Goal: Task Accomplishment & Management: Use online tool/utility

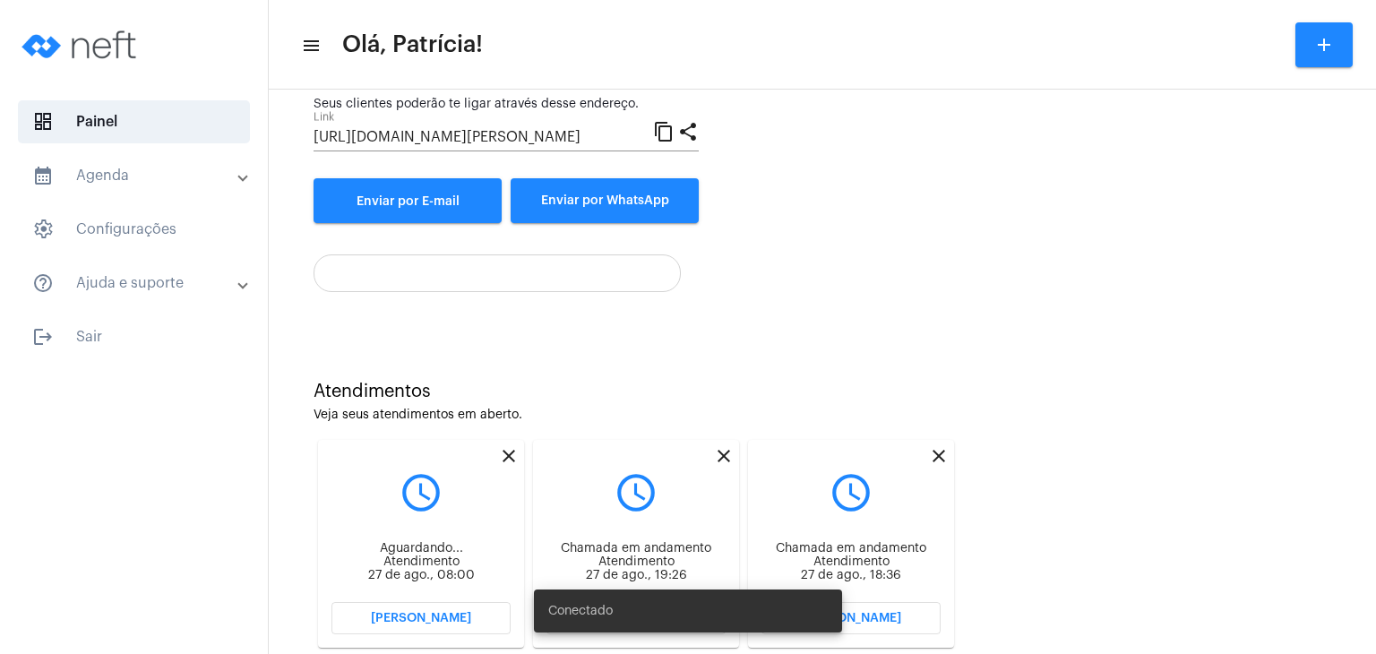
scroll to position [246, 0]
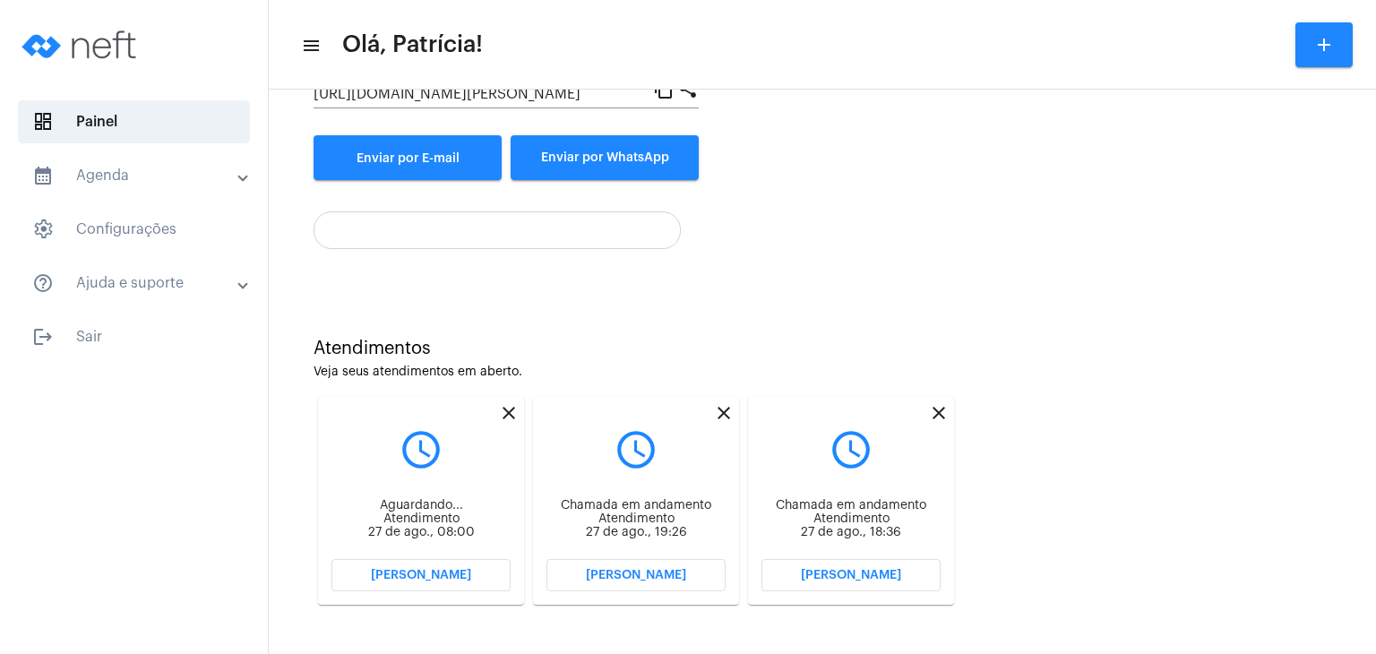
click at [939, 415] on mat-icon "close" at bounding box center [938, 412] width 21 height 21
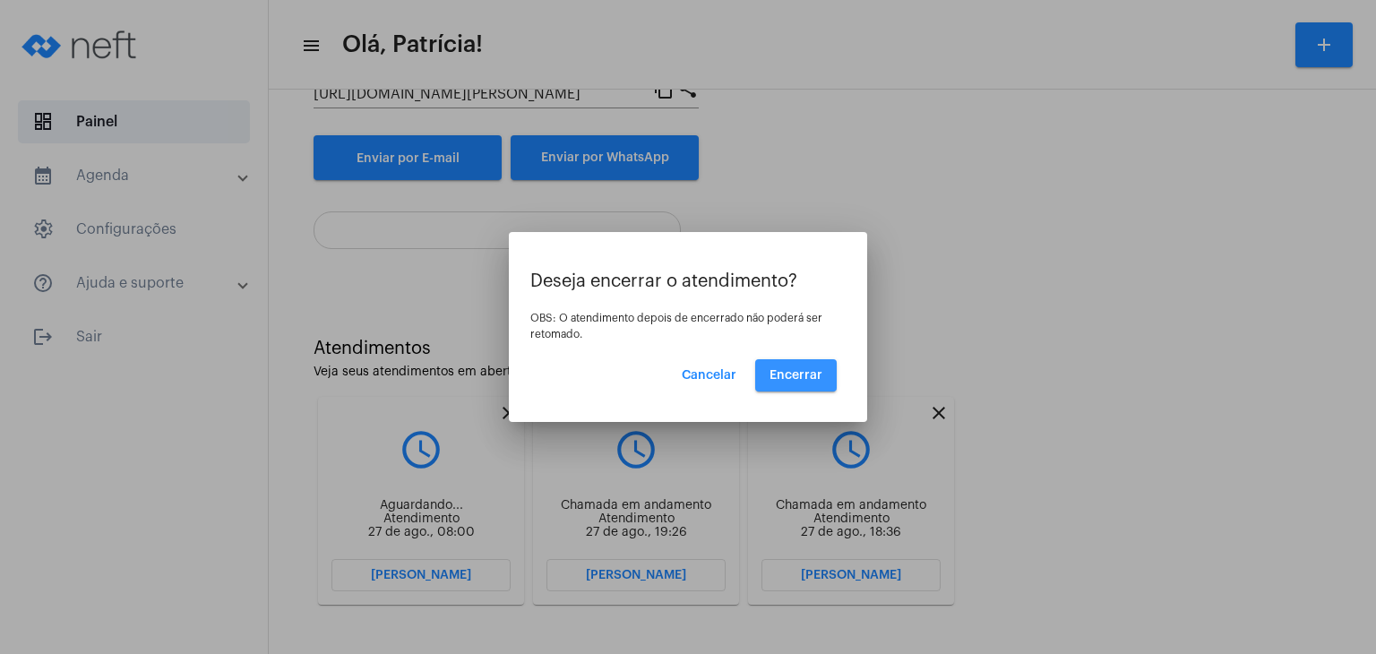
click at [830, 388] on button "Encerrar" at bounding box center [796, 375] width 82 height 32
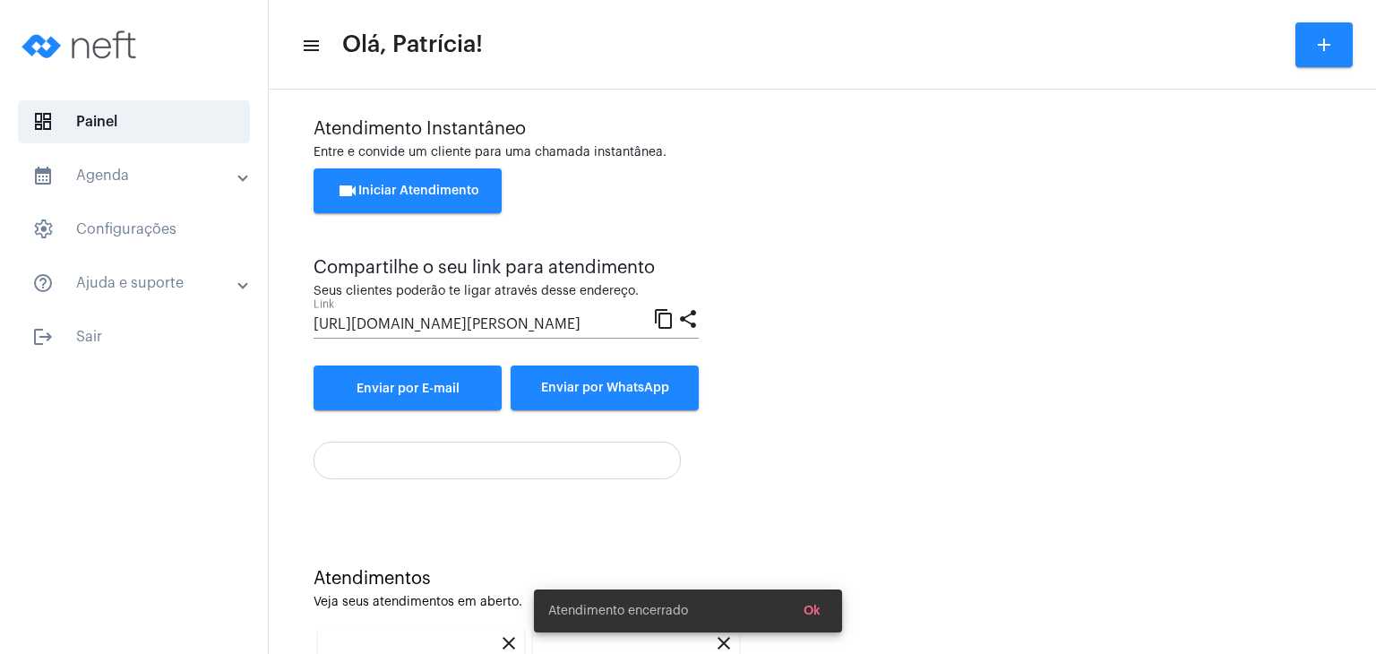
scroll to position [246, 0]
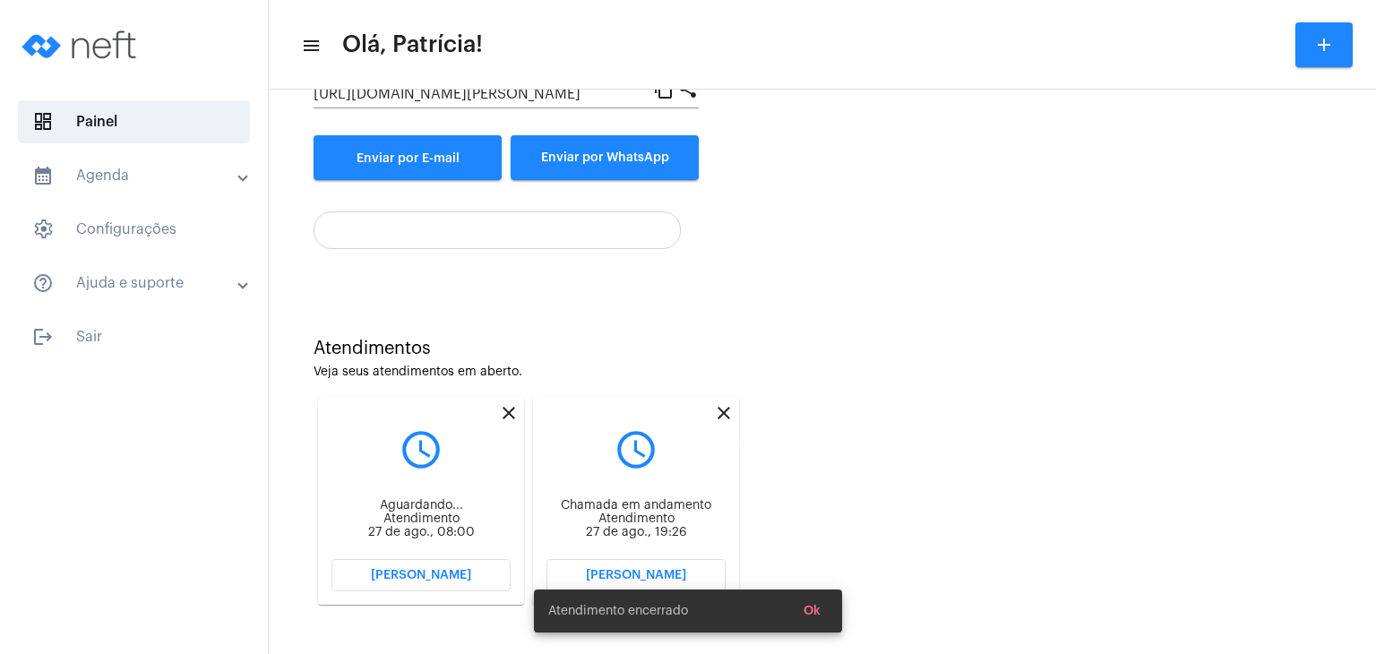
click at [724, 411] on mat-icon "close" at bounding box center [723, 412] width 21 height 21
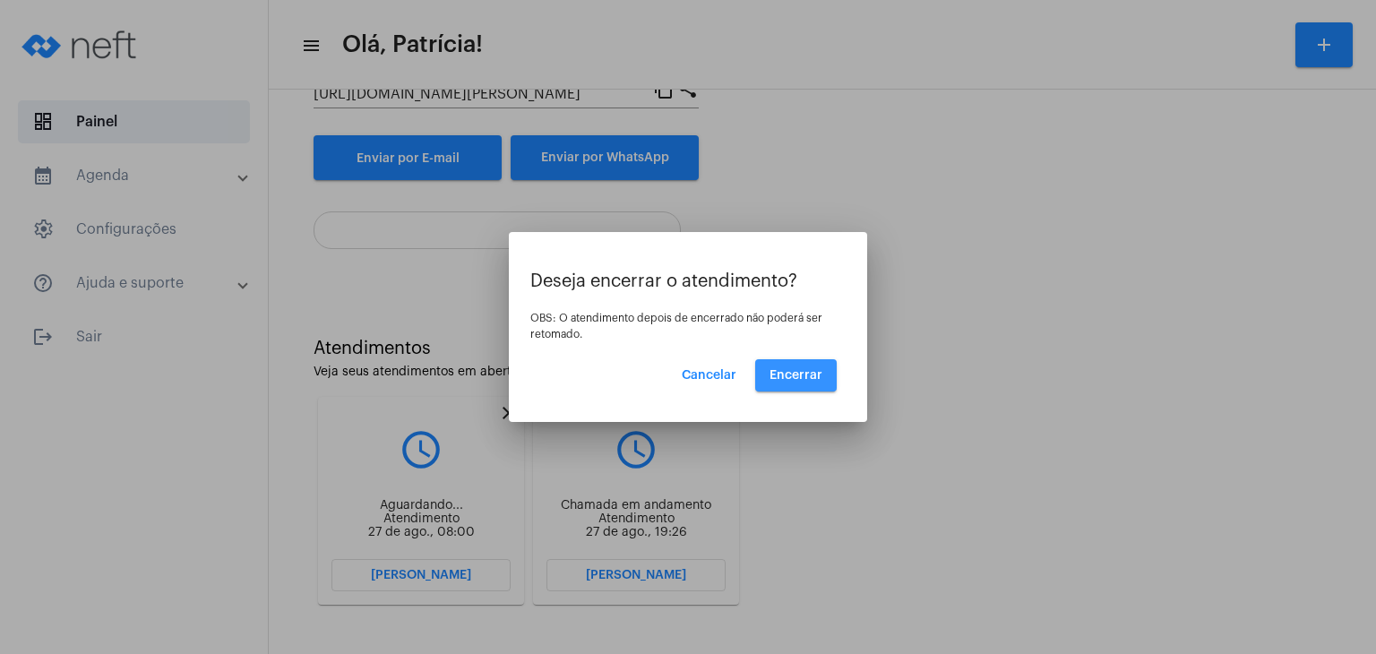
click at [820, 371] on span "Encerrar" at bounding box center [796, 375] width 53 height 13
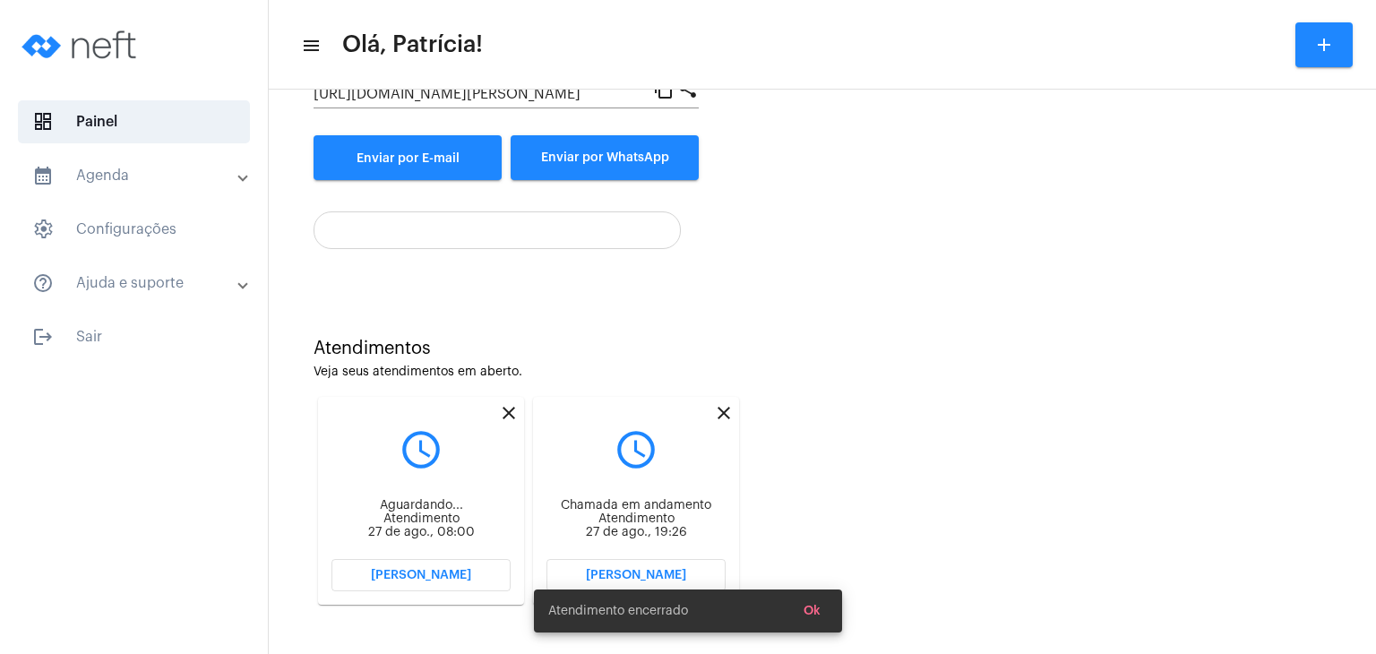
scroll to position [246, 0]
click at [509, 409] on mat-icon "close" at bounding box center [508, 412] width 21 height 21
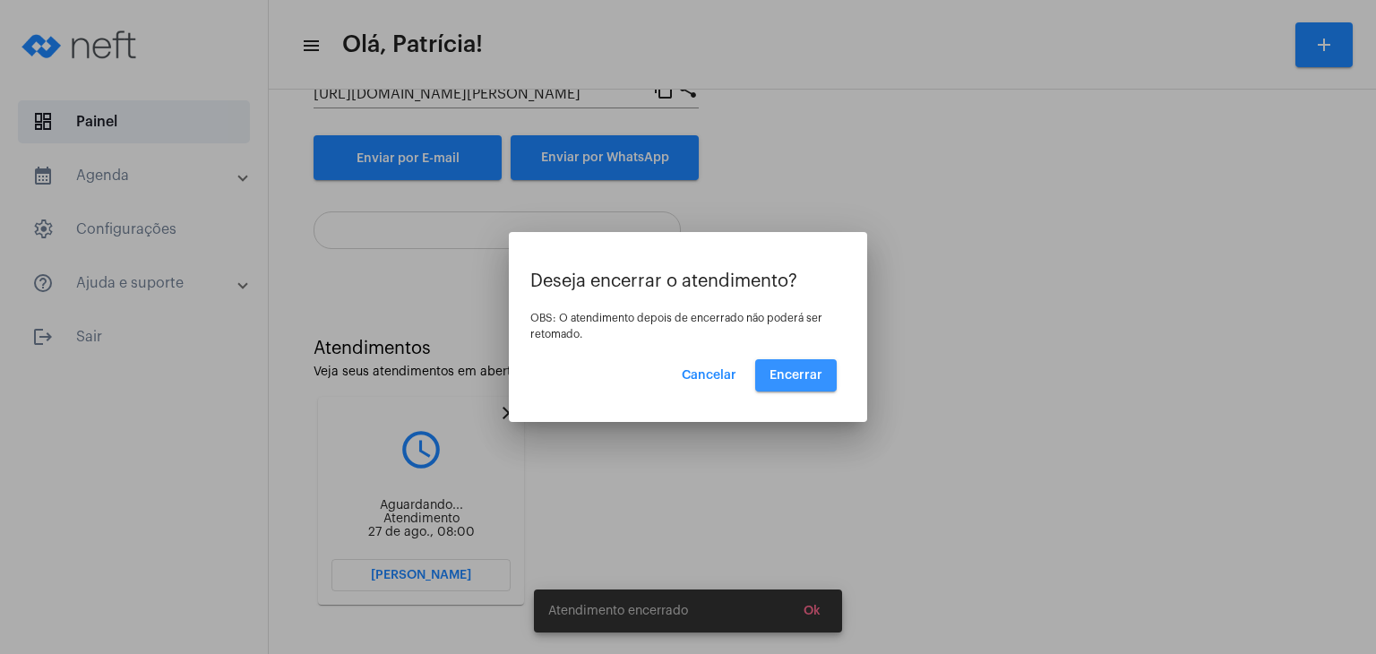
click at [807, 376] on span "Encerrar" at bounding box center [796, 375] width 53 height 13
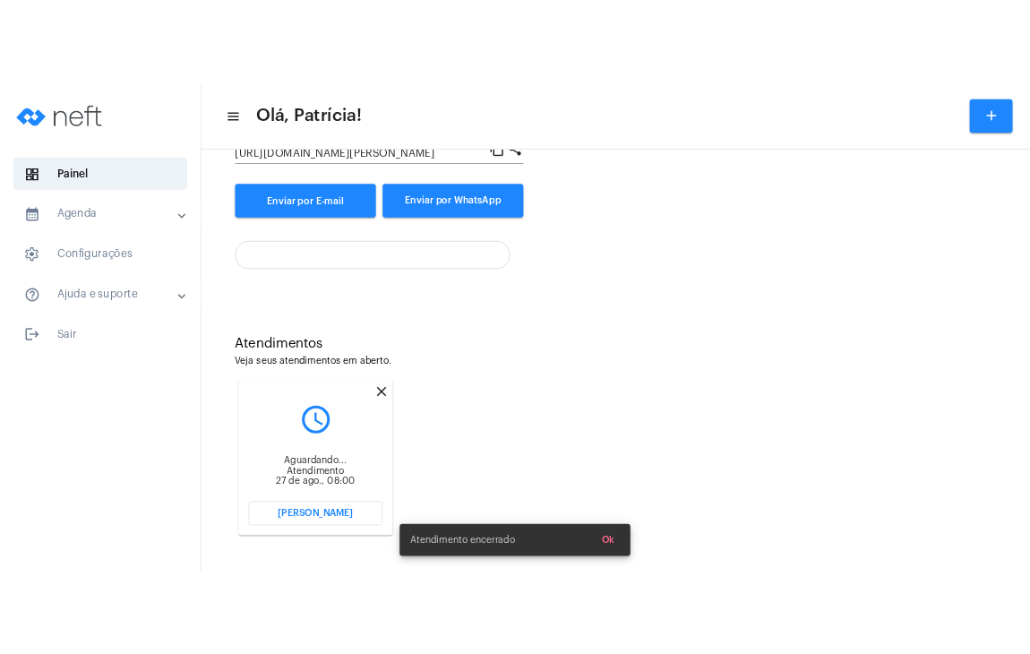
scroll to position [15, 0]
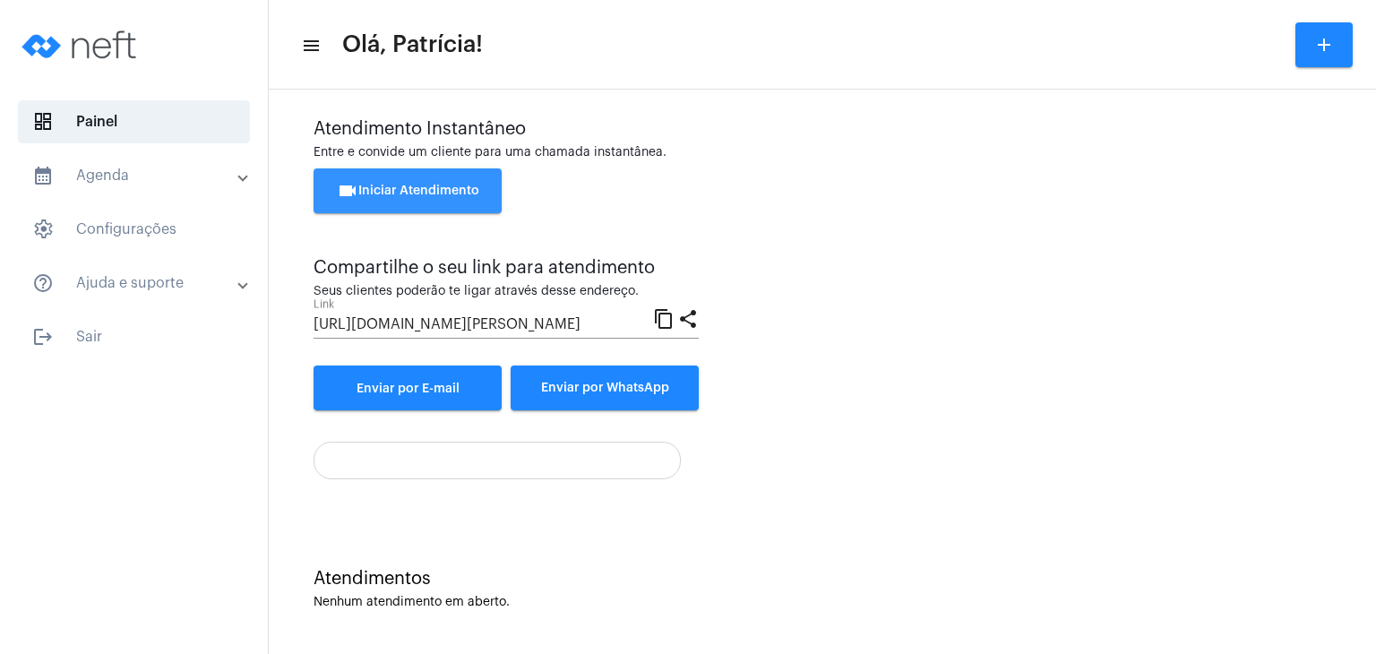
click at [463, 184] on button "videocam Iniciar Atendimento" at bounding box center [408, 190] width 188 height 45
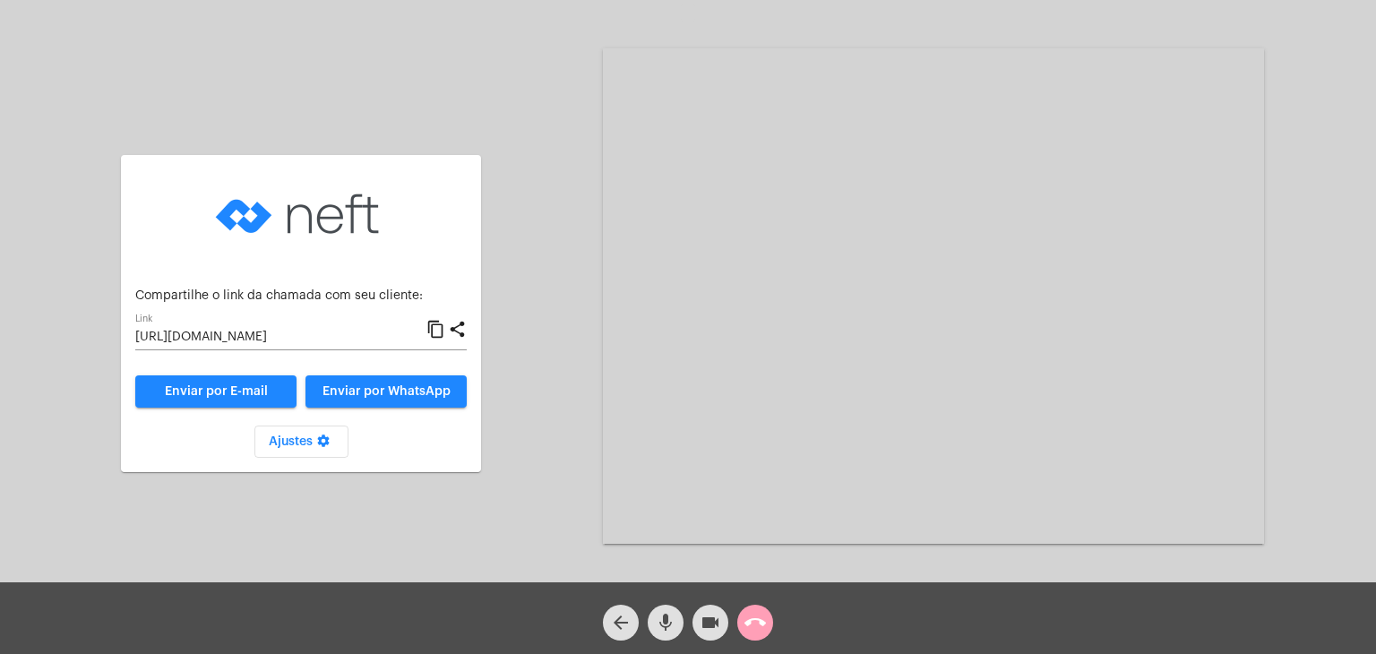
click at [749, 635] on span "call_end" at bounding box center [754, 623] width 21 height 36
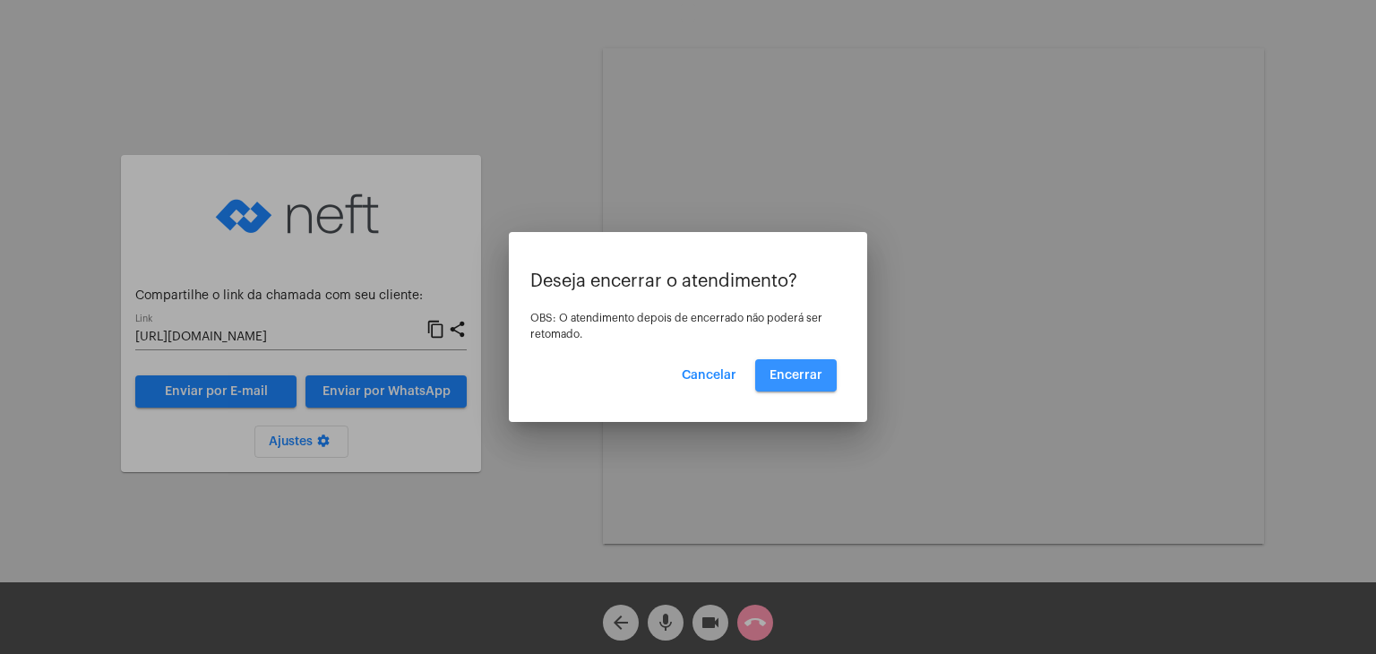
click at [820, 387] on button "Encerrar" at bounding box center [796, 375] width 82 height 32
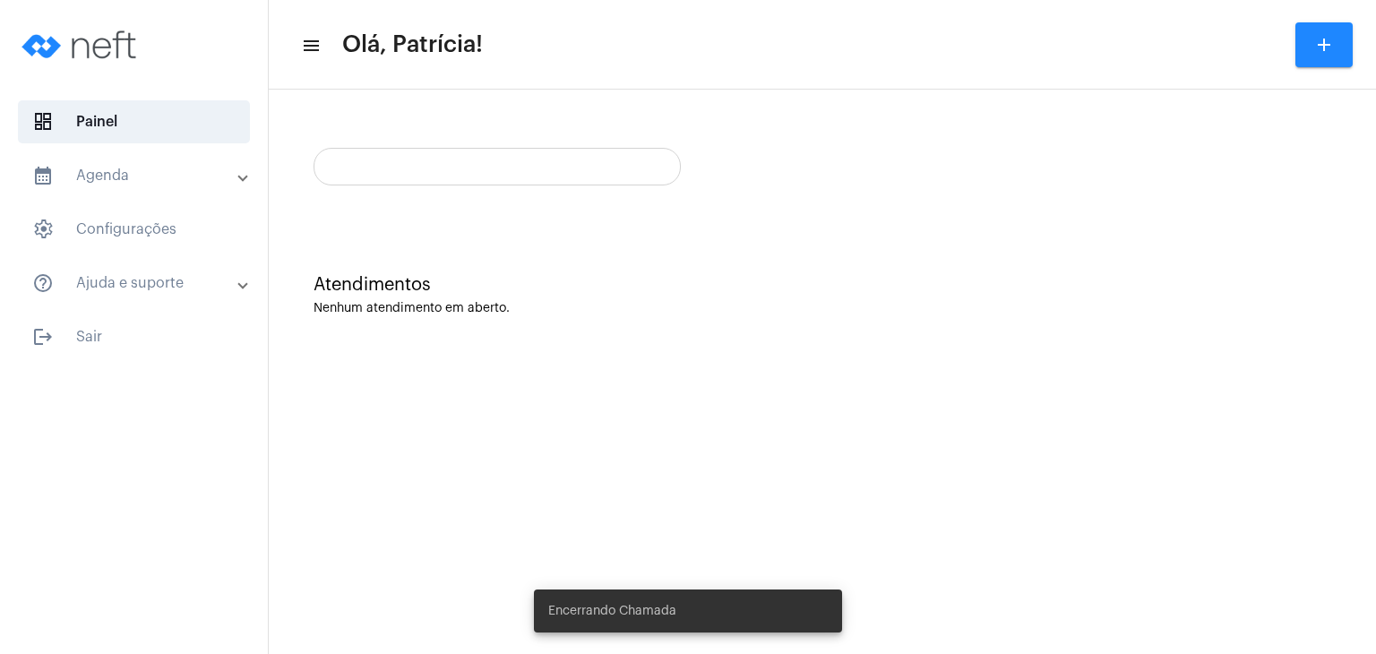
click at [808, 352] on div "Atendimentos Nenhum atendimento em aberto." at bounding box center [822, 225] width 1107 height 271
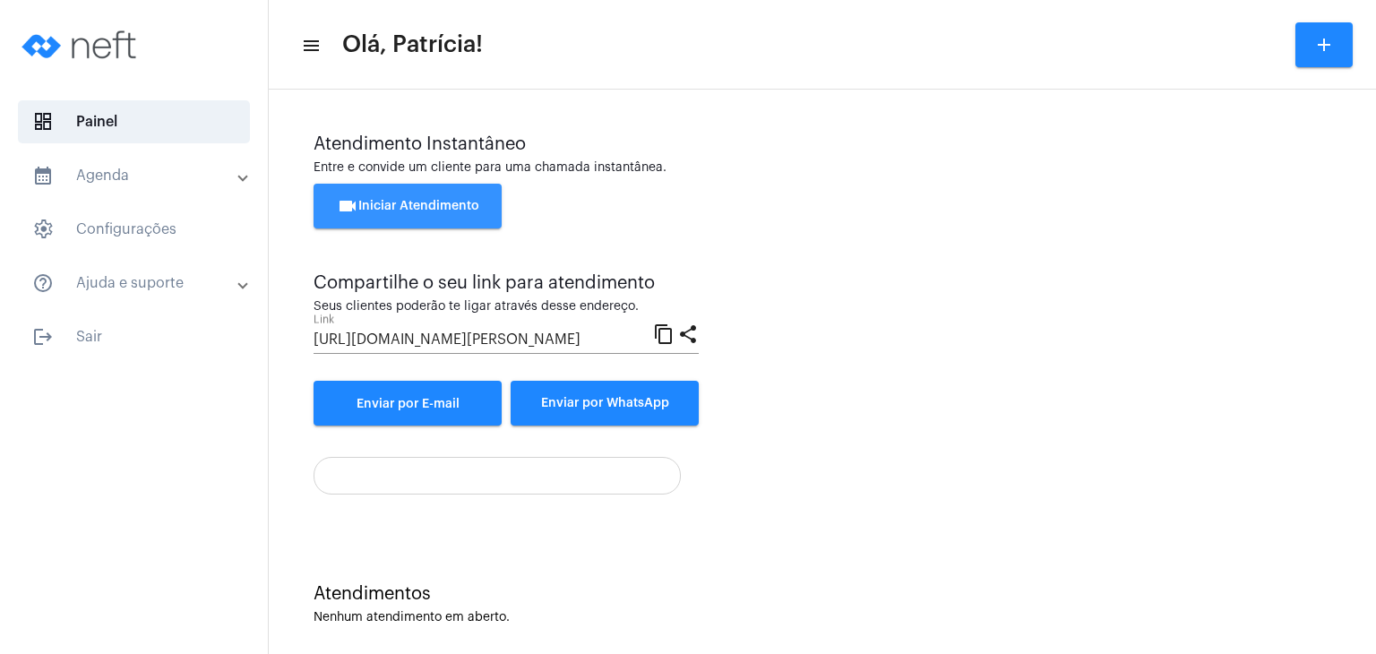
click at [493, 204] on button "videocam Iniciar Atendimento" at bounding box center [408, 206] width 188 height 45
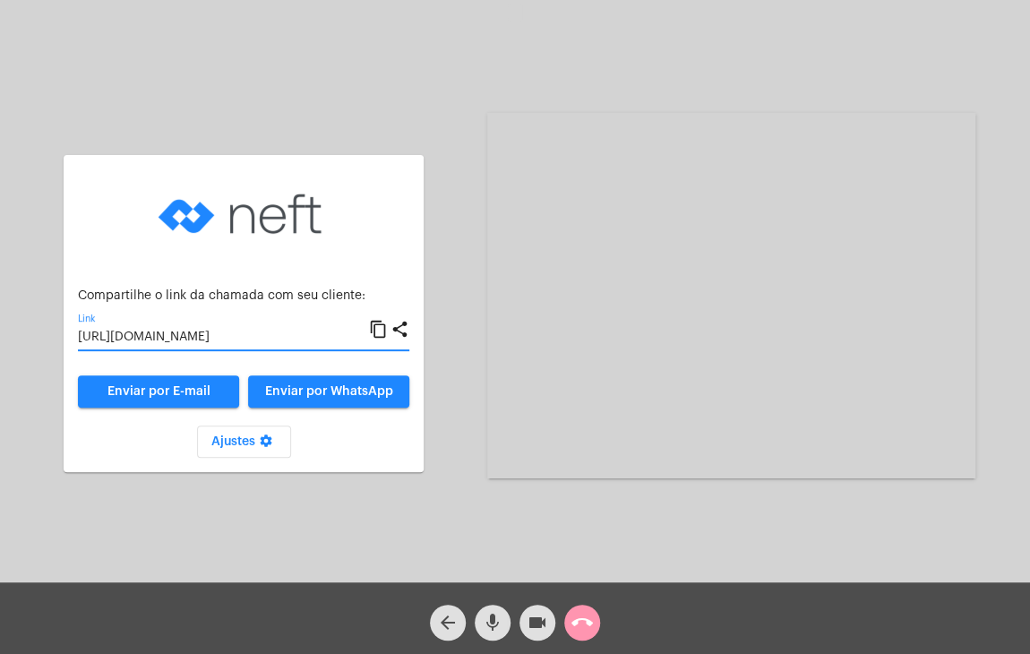
click at [275, 338] on input "[URL][DOMAIN_NAME]" at bounding box center [223, 338] width 291 height 14
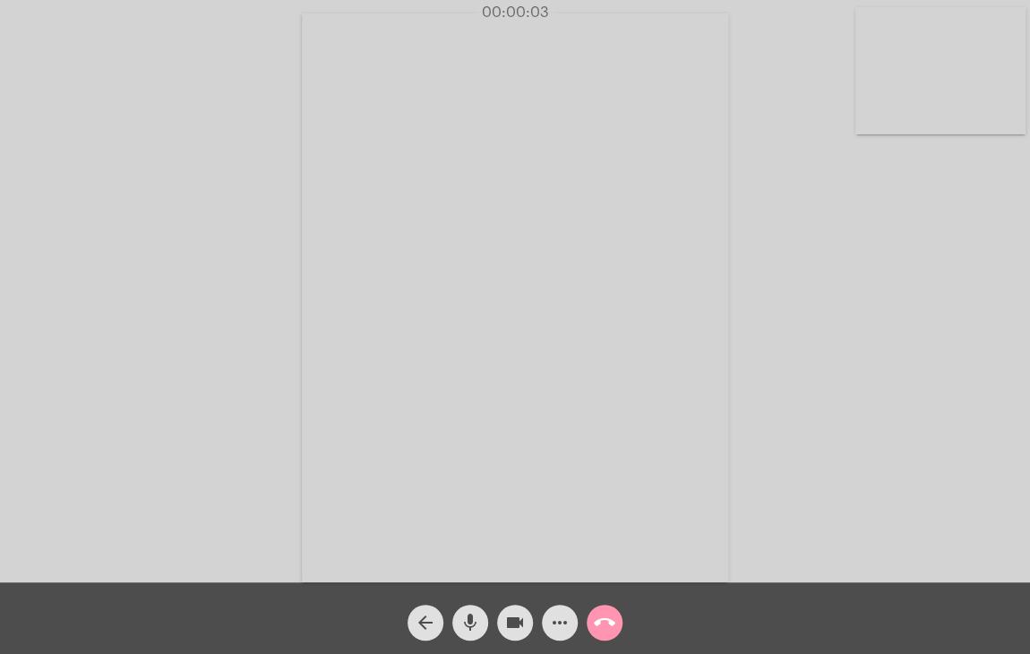
click at [927, 87] on video at bounding box center [940, 70] width 170 height 127
click at [660, 181] on video at bounding box center [638, 295] width 633 height 475
